Goal: Transaction & Acquisition: Book appointment/travel/reservation

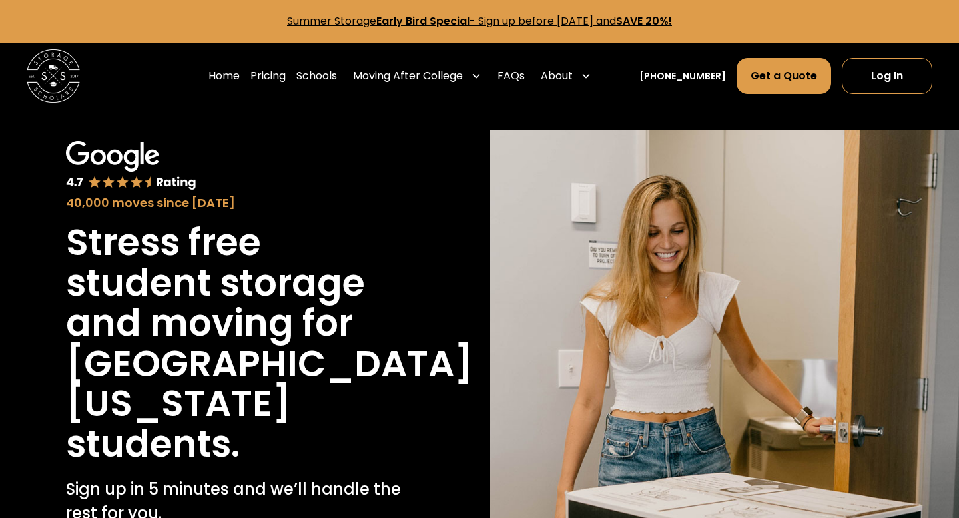
click at [120, 326] on h1 "Stress free student storage and moving for" at bounding box center [235, 282] width 338 height 121
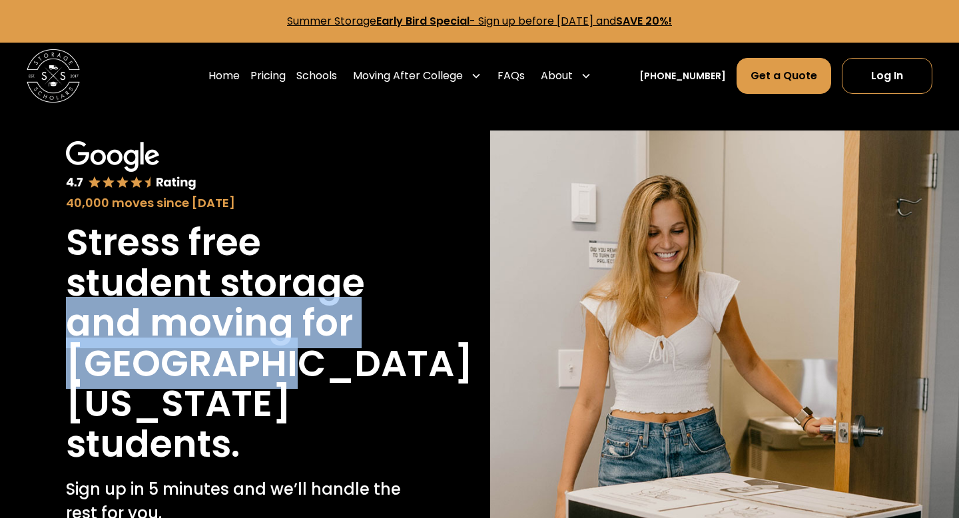
drag, startPoint x: 120, startPoint y: 326, endPoint x: 142, endPoint y: 367, distance: 46.8
click at [143, 367] on div "Stress free student storage and moving for [GEOGRAPHIC_DATA][US_STATE] students." at bounding box center [235, 343] width 338 height 242
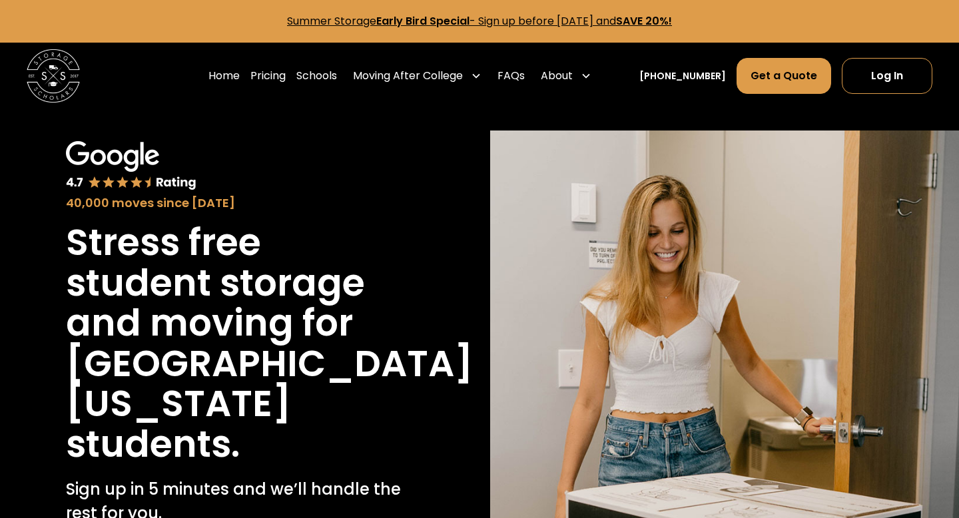
click at [141, 374] on h1 "[GEOGRAPHIC_DATA][US_STATE]" at bounding box center [269, 384] width 407 height 81
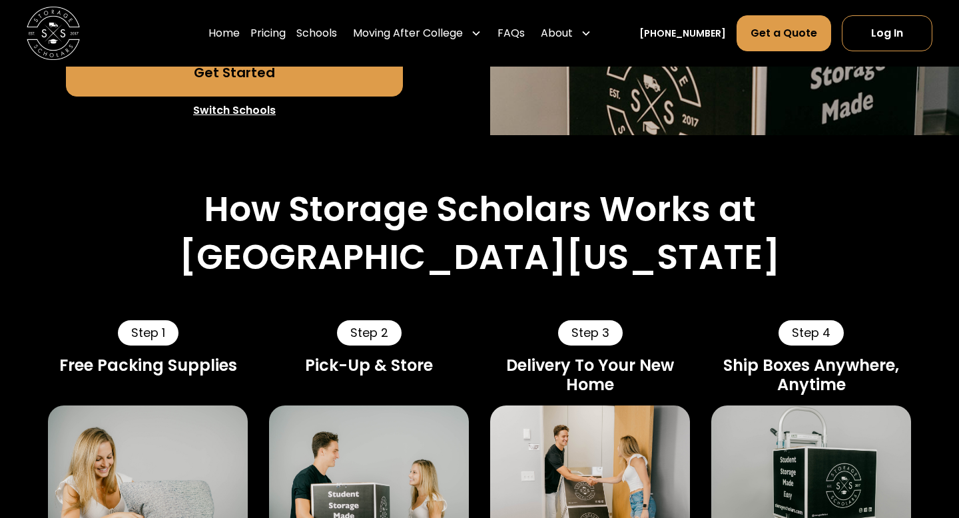
scroll to position [526, 0]
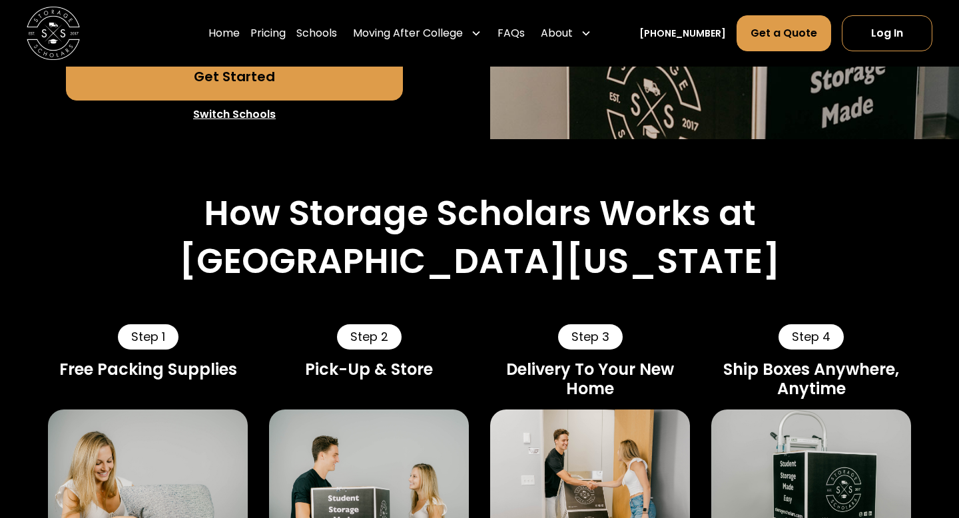
click at [261, 314] on div "Step 1 Free Packing Supplies We ship you a packing supply kit with boxes and ot…" at bounding box center [479, 498] width 863 height 433
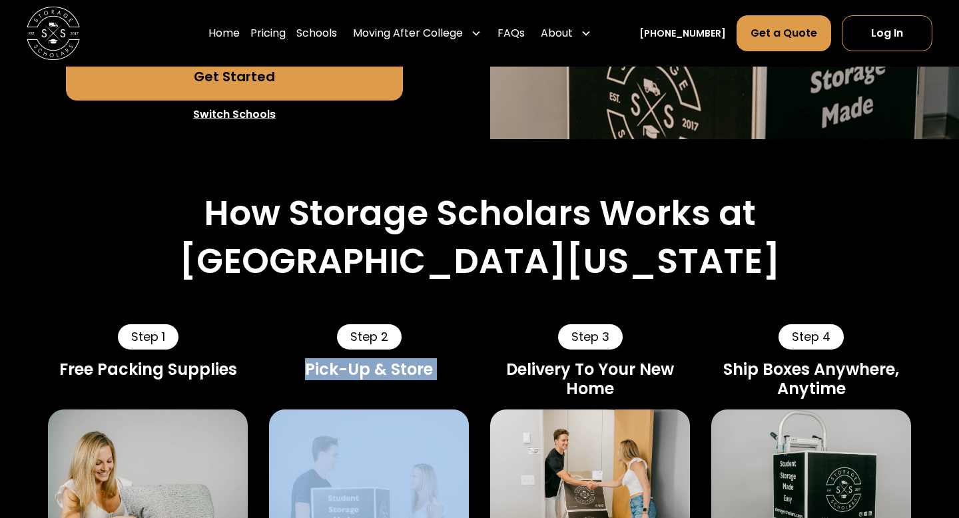
click at [261, 314] on div "Step 1 Free Packing Supplies We ship you a packing supply kit with boxes and ot…" at bounding box center [479, 498] width 863 height 433
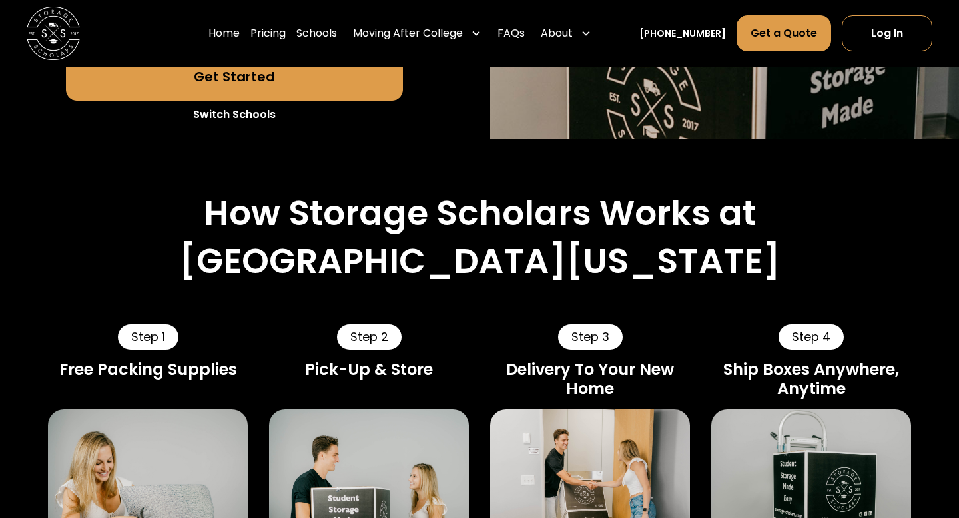
click at [256, 315] on div "Step 1 Free Packing Supplies We ship you a packing supply kit with boxes and ot…" at bounding box center [479, 498] width 863 height 433
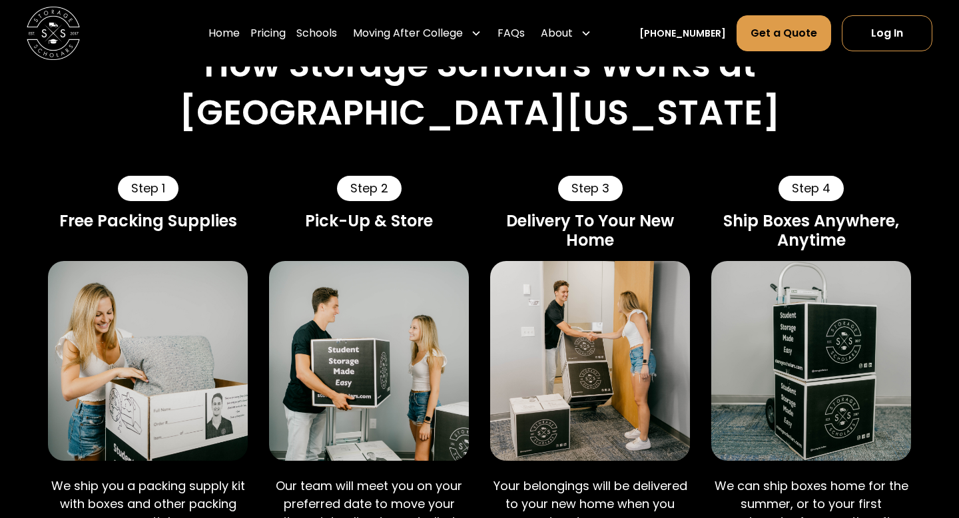
scroll to position [802, 0]
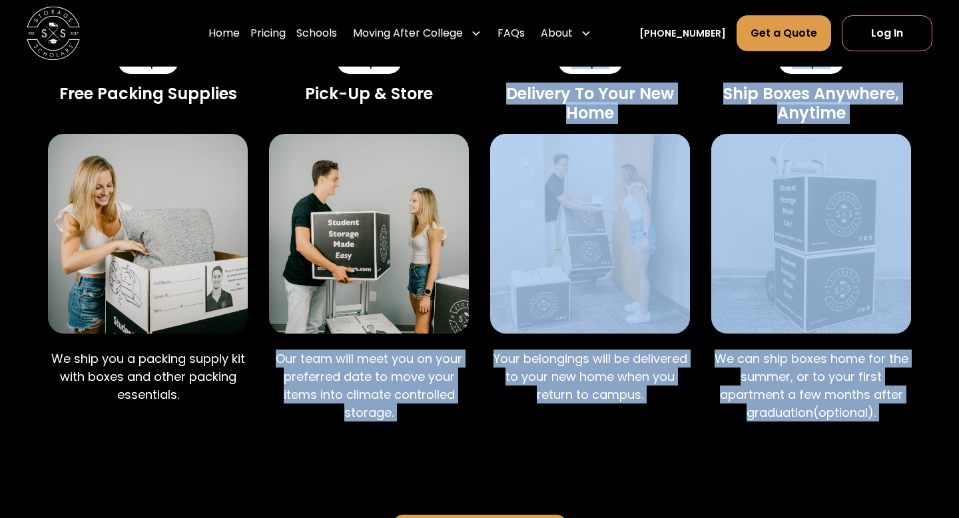
drag, startPoint x: 264, startPoint y: 318, endPoint x: 321, endPoint y: 392, distance: 92.6
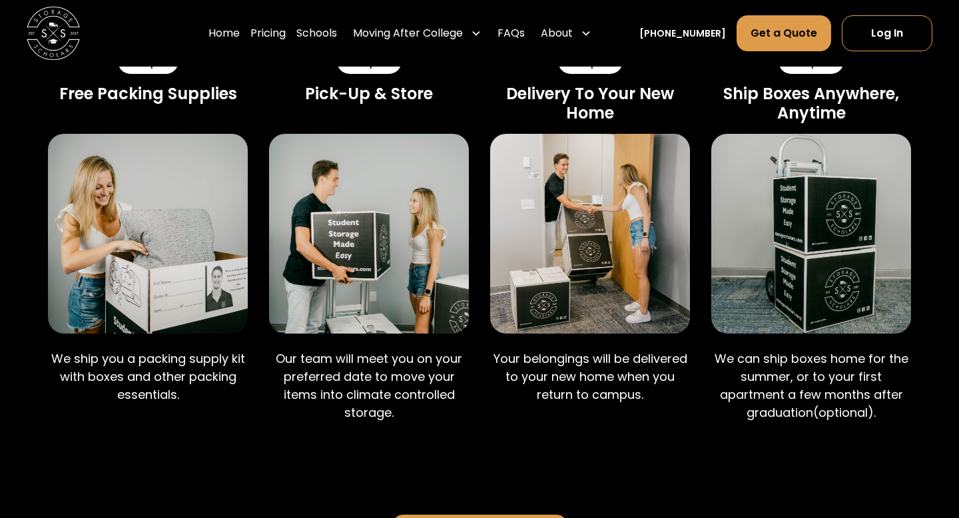
click at [311, 439] on div "Ready to Get Moving?" at bounding box center [479, 519] width 863 height 160
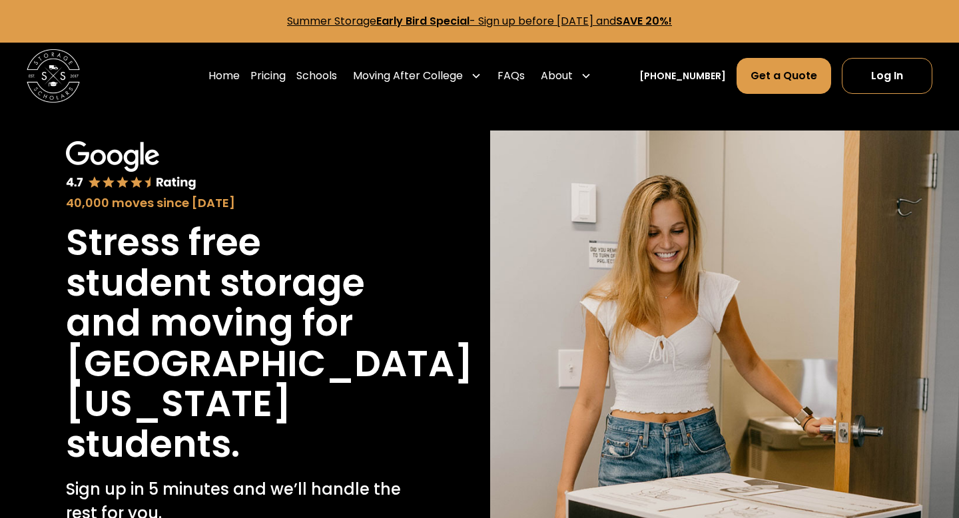
scroll to position [291, 0]
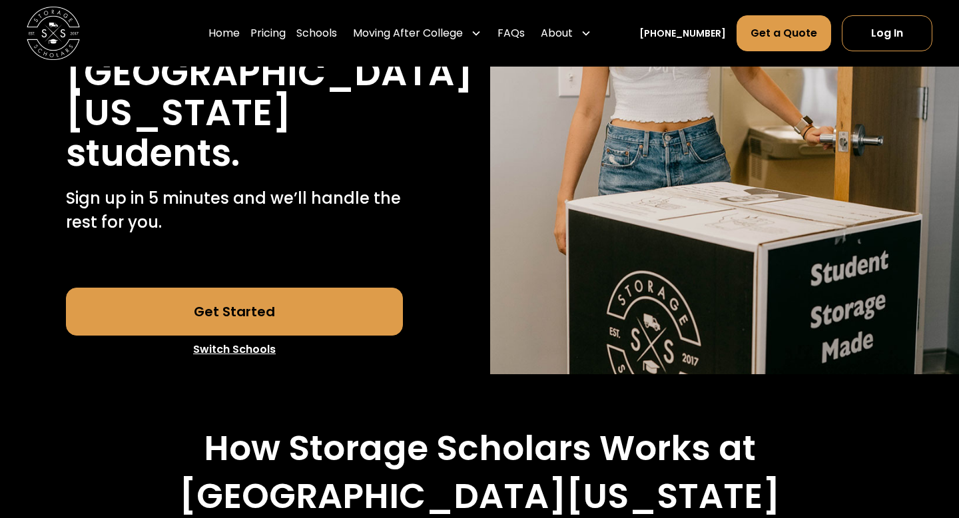
click at [287, 317] on link "Get Started" at bounding box center [235, 312] width 338 height 48
